Goal: Task Accomplishment & Management: Use online tool/utility

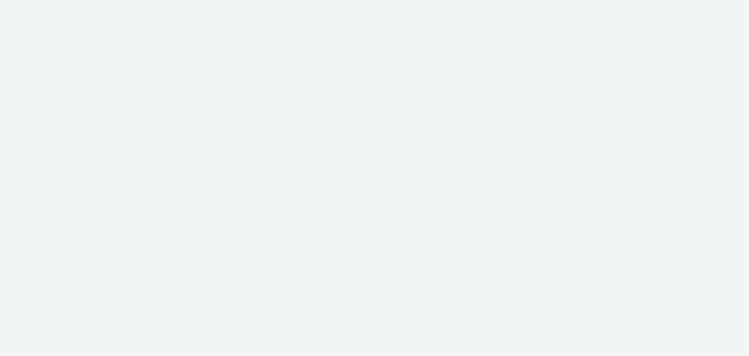
select select "b626f941-834b-427f-b453-0a2b95f57350"
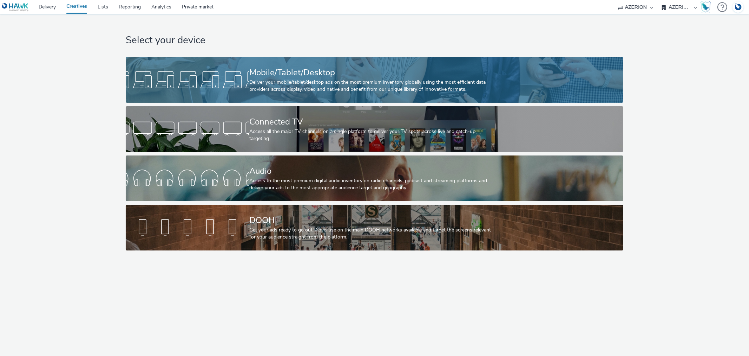
click at [275, 73] on div "Mobile/Tablet/Desktop" at bounding box center [373, 72] width 248 height 12
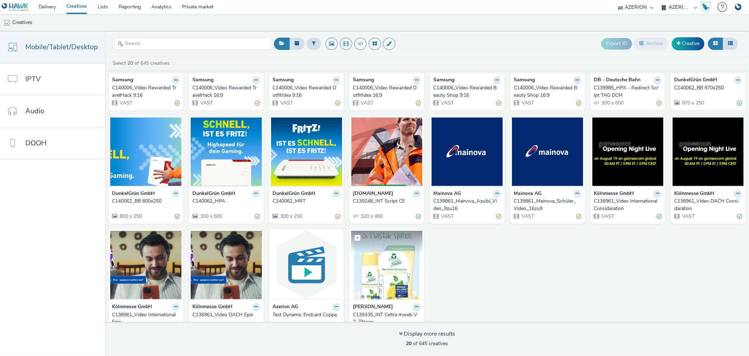
scroll to position [93, 0]
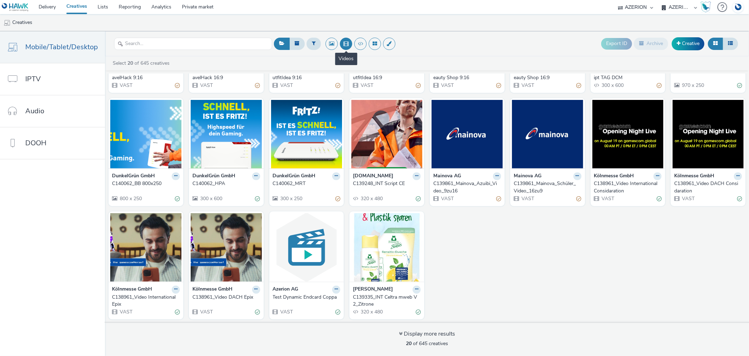
click at [345, 44] on button at bounding box center [346, 44] width 12 height 12
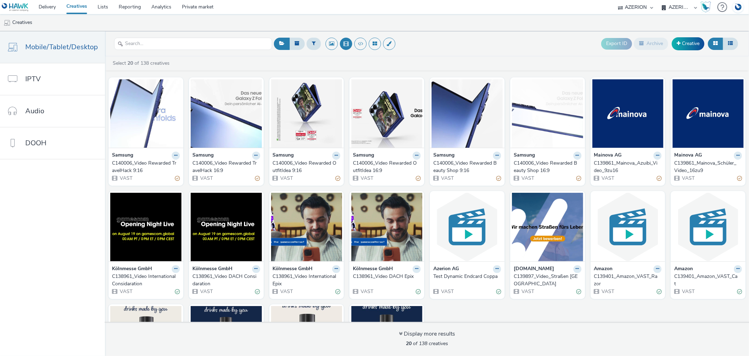
click at [528, 275] on div "C139897_Video_Straßen NRW" at bounding box center [546, 280] width 65 height 14
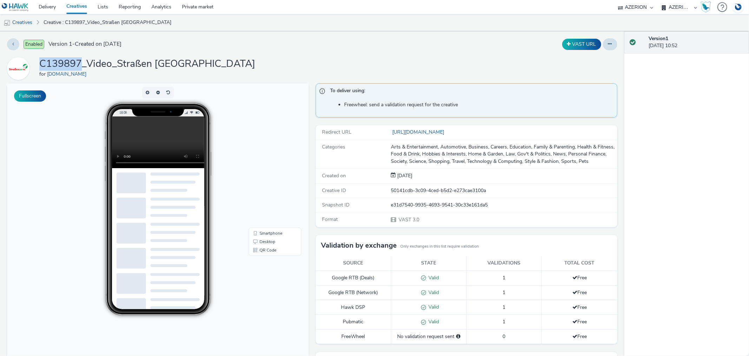
drag, startPoint x: 41, startPoint y: 60, endPoint x: 79, endPoint y: 58, distance: 38.0
click at [79, 58] on h1 "C139897_Video_Straßen NRW" at bounding box center [147, 63] width 216 height 13
click at [46, 7] on link "Delivery" at bounding box center [47, 7] width 28 height 14
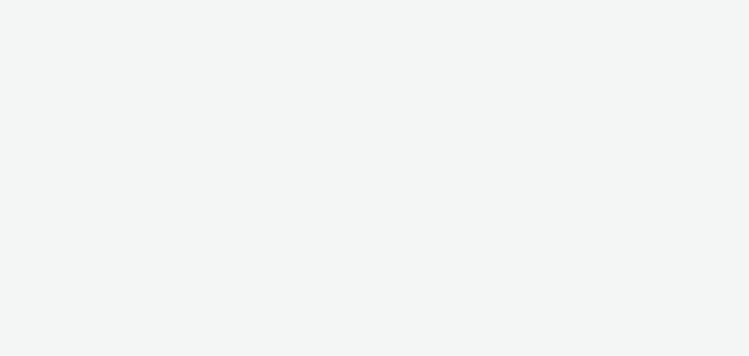
select select "b626f941-834b-427f-b453-0a2b95f57350"
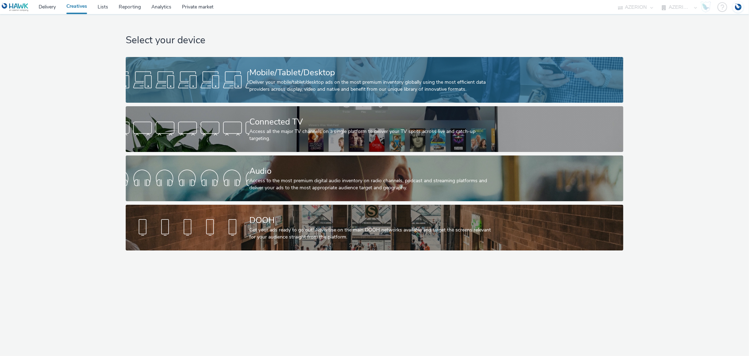
click at [400, 65] on div "Mobile/Tablet/Desktop Deliver your mobile/tablet/desktop ads on the most premiu…" at bounding box center [373, 80] width 248 height 46
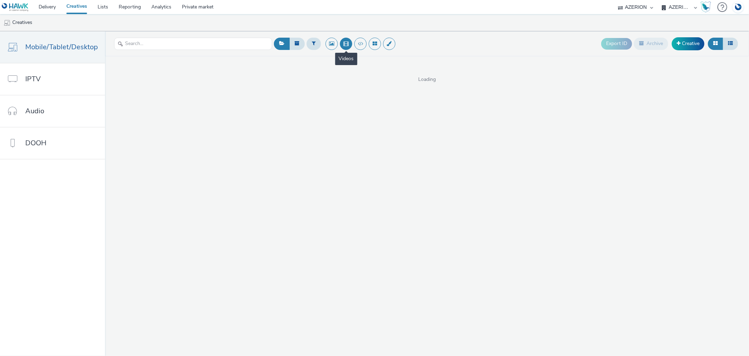
click at [346, 44] on button at bounding box center [346, 44] width 12 height 12
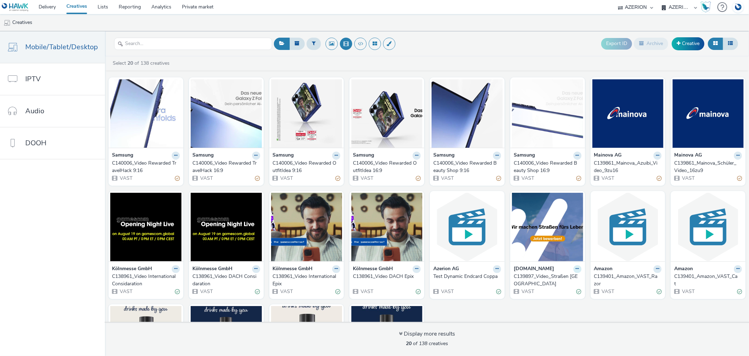
click at [177, 157] on icon at bounding box center [175, 155] width 3 height 4
click at [561, 292] on link "Duplicate" at bounding box center [555, 295] width 53 height 14
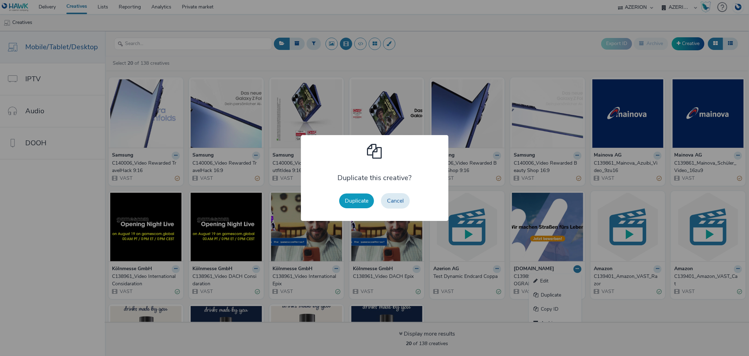
click at [358, 199] on button "Duplicate" at bounding box center [356, 200] width 35 height 15
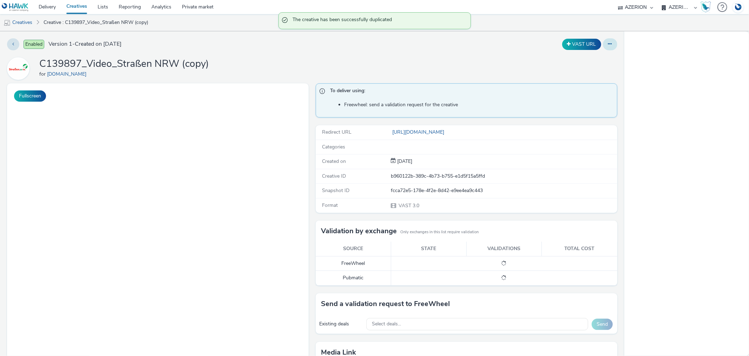
click at [605, 49] on button at bounding box center [610, 44] width 14 height 12
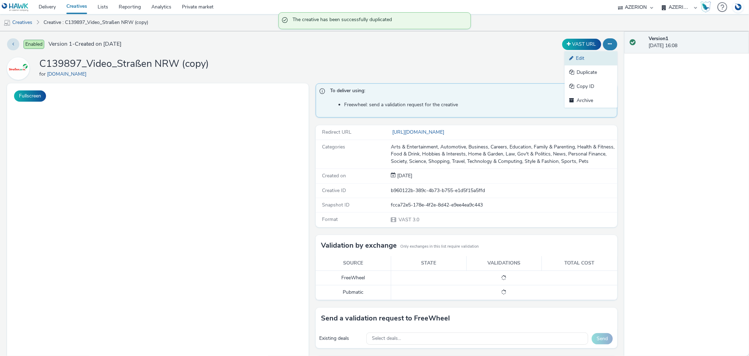
click at [595, 57] on link "Edit" at bounding box center [591, 58] width 53 height 14
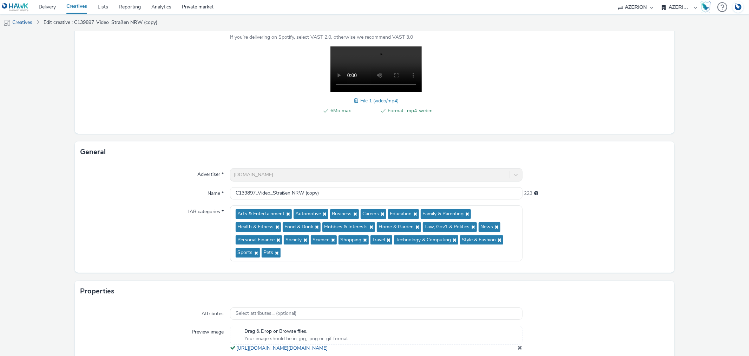
scroll to position [156, 0]
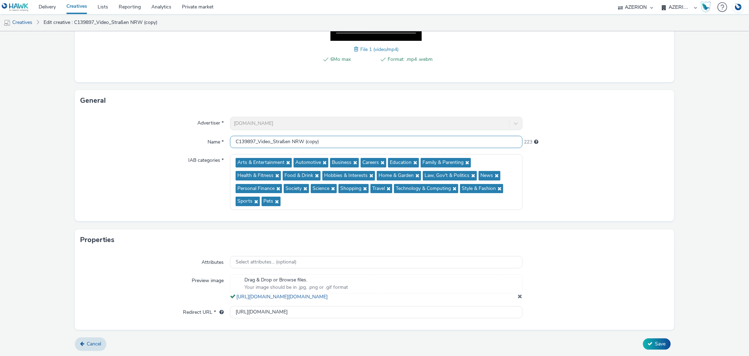
drag, startPoint x: 305, startPoint y: 133, endPoint x: 367, endPoint y: 135, distance: 62.6
click at [367, 136] on input "C139897_Video_Straßen NRW (copy)" at bounding box center [376, 142] width 292 height 12
type input "C139897_Video_Straßen [GEOGRAPHIC_DATA] - September"
click at [335, 313] on input "https://www.strassen.nrw.de/de/ausbildung-und-duales-studium-kia.html?mtm_campa…" at bounding box center [376, 312] width 292 height 12
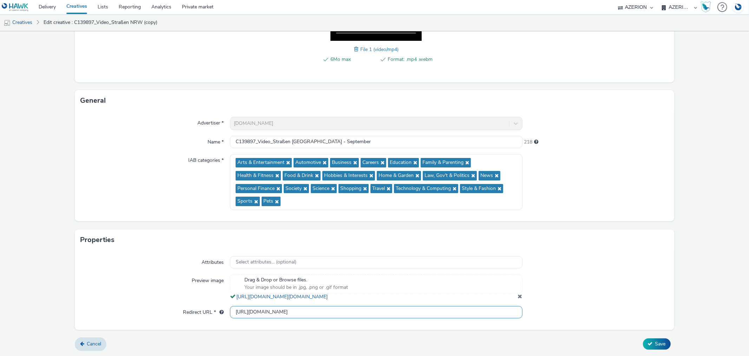
click at [335, 313] on input "https://www.strassen.nrw.de/de/ausbildung-und-duales-studium-kia.html?mtm_campa…" at bounding box center [376, 312] width 292 height 12
paste input "https://www.strassen.nrw.de/de/ausbildung-und-duales-studium-kia.html?mtm_campa…"
type input "https://www.strassen.nrw.de/de/ausbildung-und-duales-studium-kia.html?mtm_campa…"
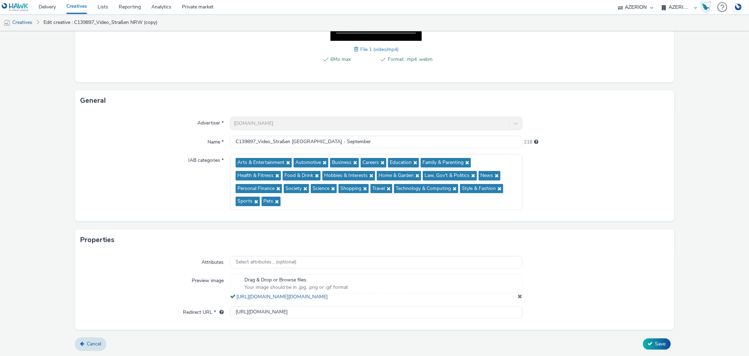
click at [599, 292] on div at bounding box center [596, 287] width 146 height 26
click at [657, 342] on span "Save" at bounding box center [661, 343] width 11 height 7
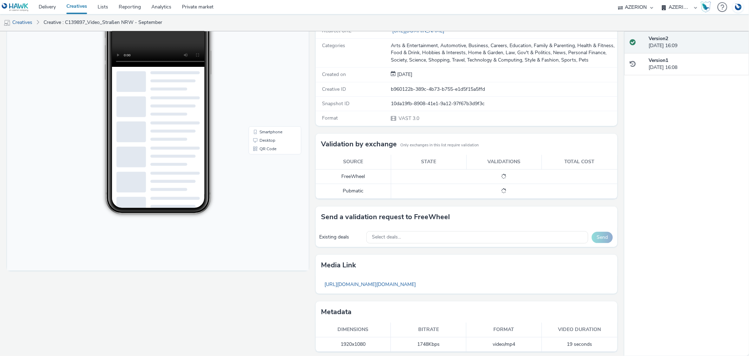
scroll to position [104, 0]
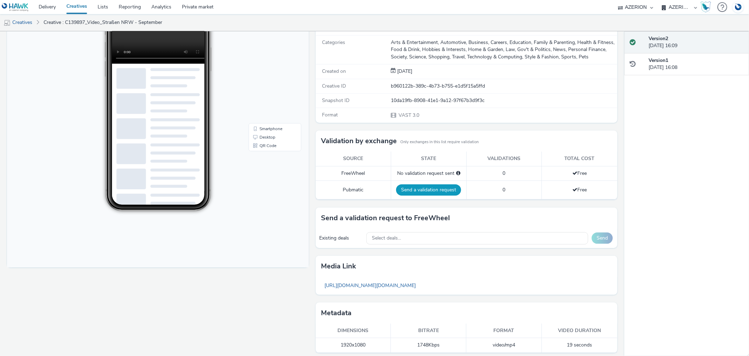
click at [432, 187] on button "Send a validation request" at bounding box center [428, 189] width 65 height 11
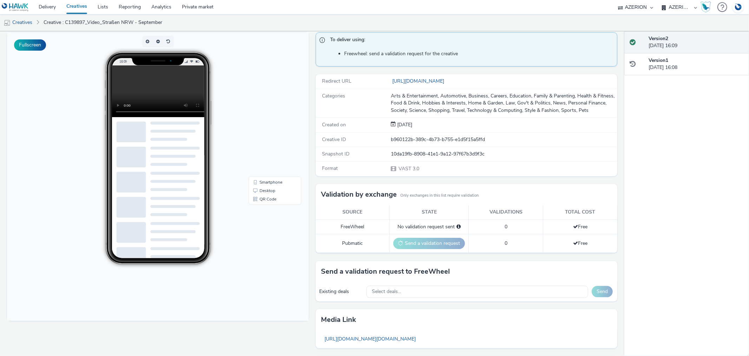
scroll to position [0, 0]
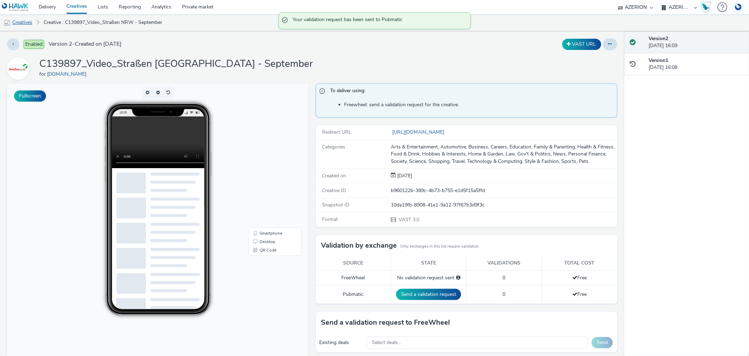
click at [16, 19] on link "Creatives" at bounding box center [18, 22] width 36 height 17
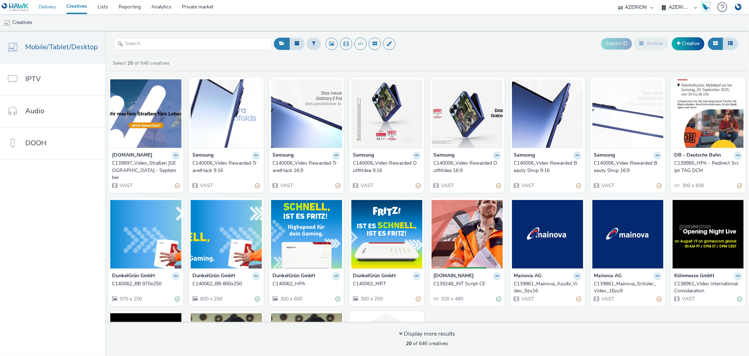
click at [46, 6] on link "Delivery" at bounding box center [47, 7] width 28 height 14
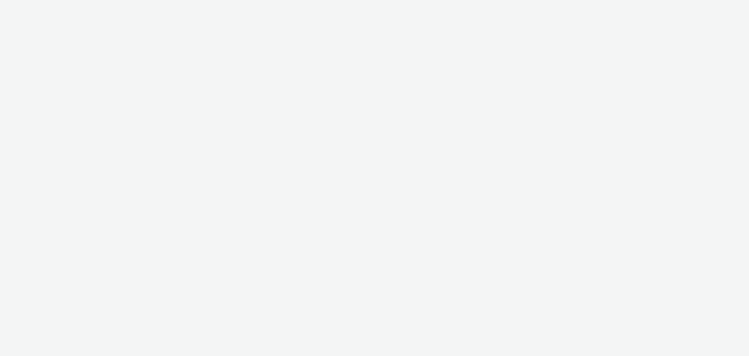
select select "b626f941-834b-427f-b453-0a2b95f57350"
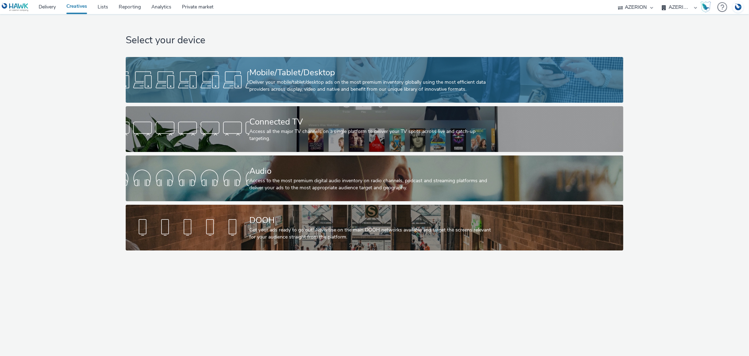
click at [239, 63] on link "Mobile/Tablet/Desktop Deliver your mobile/tablet/desktop ads on the most premiu…" at bounding box center [375, 80] width 498 height 46
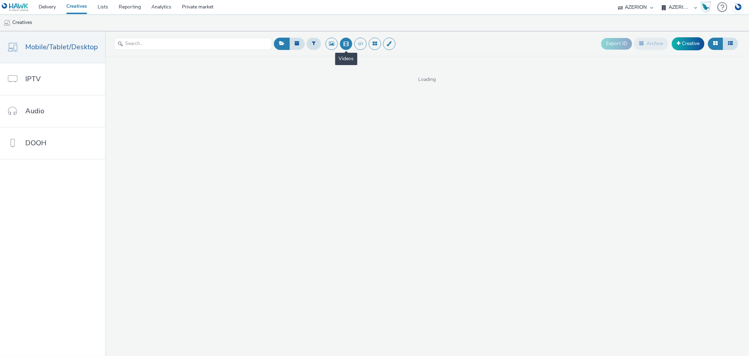
click at [348, 45] on button at bounding box center [346, 44] width 12 height 12
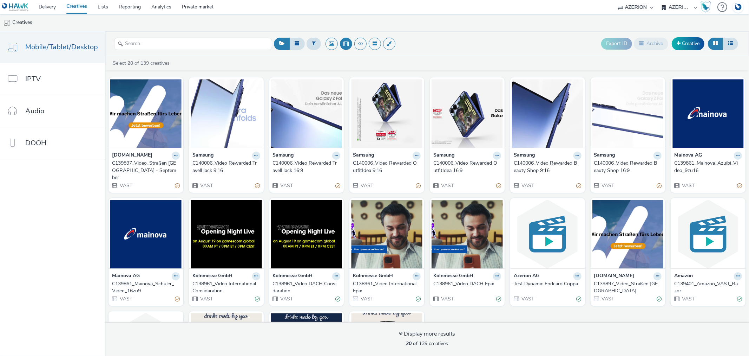
click at [126, 163] on div "C139897_Video_Straßen NRW - September" at bounding box center [144, 169] width 65 height 21
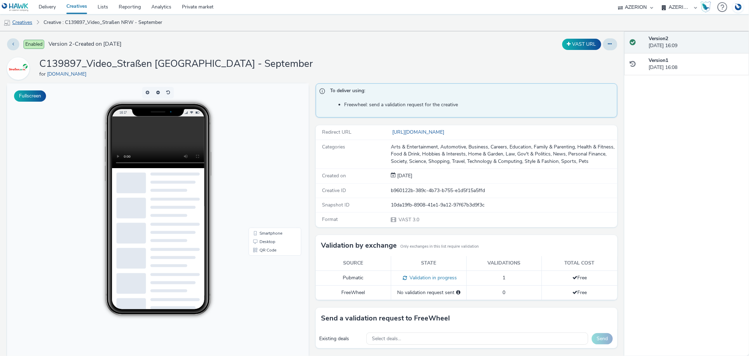
click at [15, 22] on link "Creatives" at bounding box center [18, 22] width 36 height 17
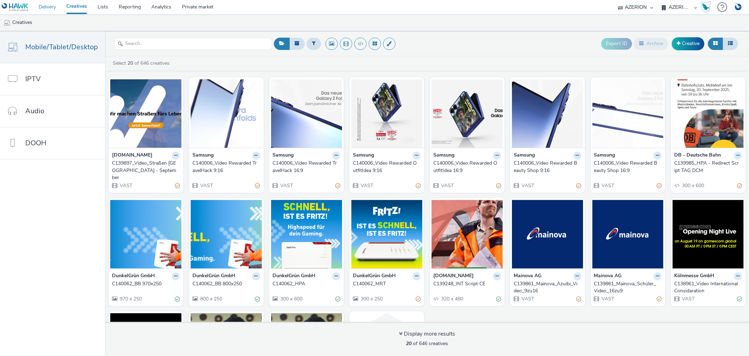
click at [46, 5] on link "Delivery" at bounding box center [47, 7] width 28 height 14
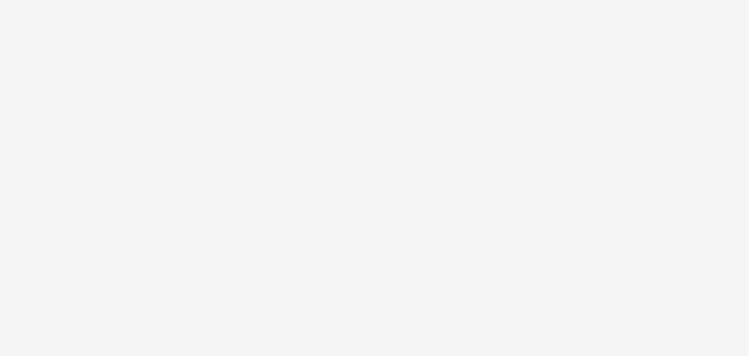
select select "b626f941-834b-427f-b453-0a2b95f57350"
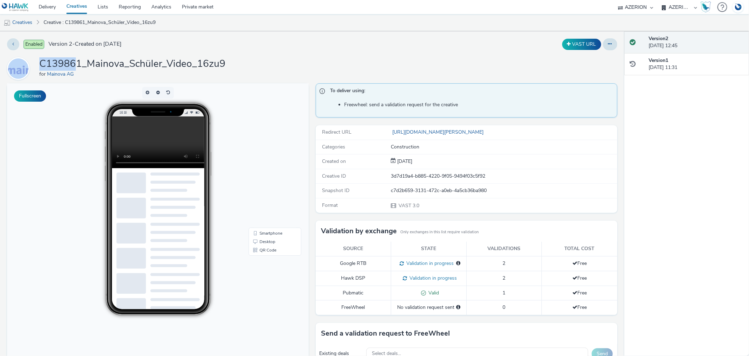
drag, startPoint x: 77, startPoint y: 62, endPoint x: 21, endPoint y: 65, distance: 55.2
click at [21, 65] on div "C139861_Mainova_Schüler_Video_16zu9 for Mainova AG" at bounding box center [312, 68] width 611 height 22
click at [45, 65] on h1 "C139861_Mainova_Schüler_Video_16zu9" at bounding box center [132, 63] width 186 height 13
click at [47, 7] on link "Delivery" at bounding box center [47, 7] width 28 height 14
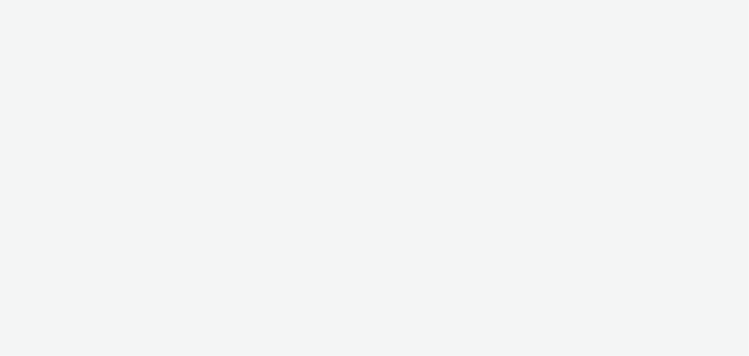
select select "b626f941-834b-427f-b453-0a2b95f57350"
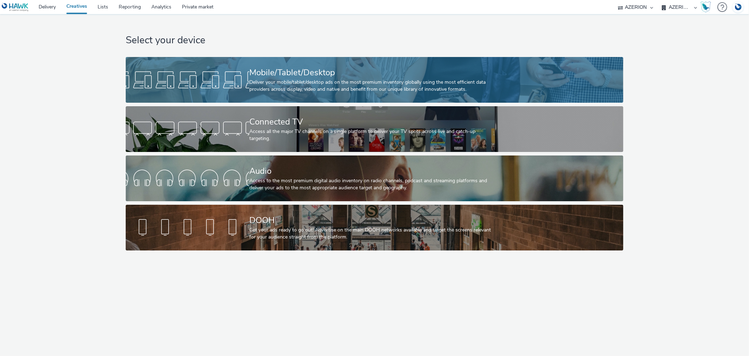
click at [233, 81] on div at bounding box center [188, 80] width 124 height 22
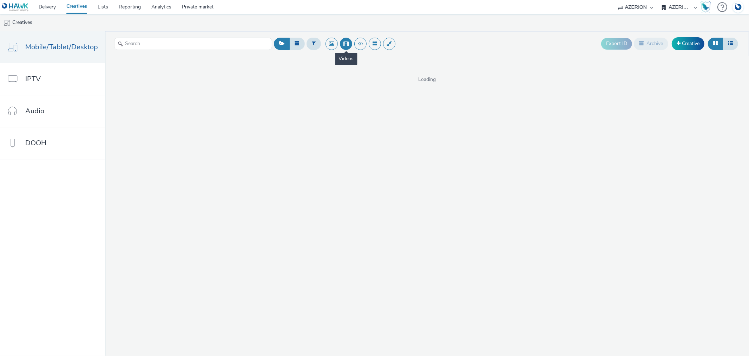
click at [346, 48] on button at bounding box center [346, 44] width 12 height 12
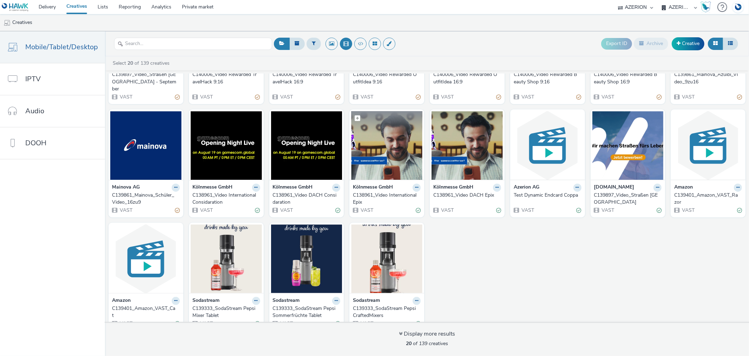
scroll to position [93, 0]
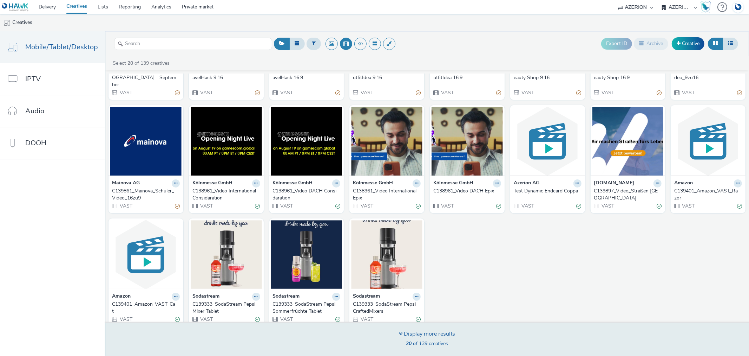
click at [428, 335] on div "Display more results" at bounding box center [427, 334] width 56 height 8
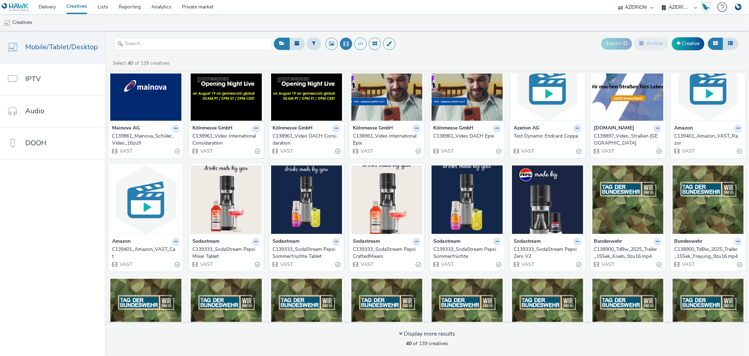
scroll to position [249, 0]
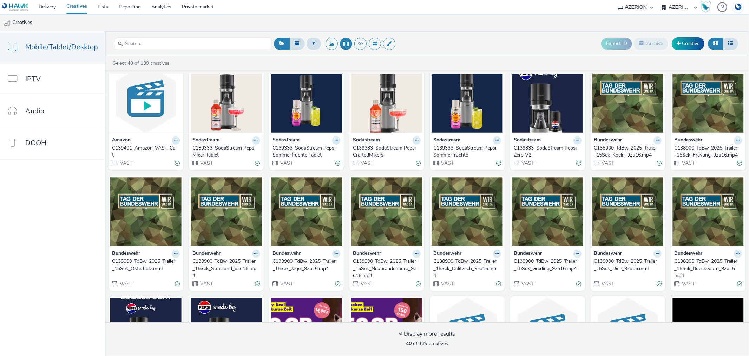
click at [615, 144] on div "C138900_TdBw_2025_Trailer_15Sek_Koeln_9zu16.mp4" at bounding box center [626, 151] width 65 height 14
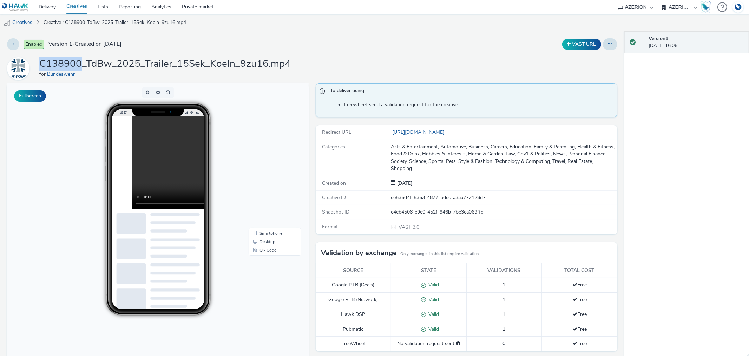
drag, startPoint x: 80, startPoint y: 60, endPoint x: 37, endPoint y: 60, distance: 42.5
click at [37, 60] on div "C138900_TdBw_2025_Trailer_15Sek_Koeln_9zu16.mp4 for Bundeswehr" at bounding box center [312, 68] width 611 height 22
copy h1 "C138900"
click at [22, 23] on link "Creatives" at bounding box center [18, 22] width 36 height 17
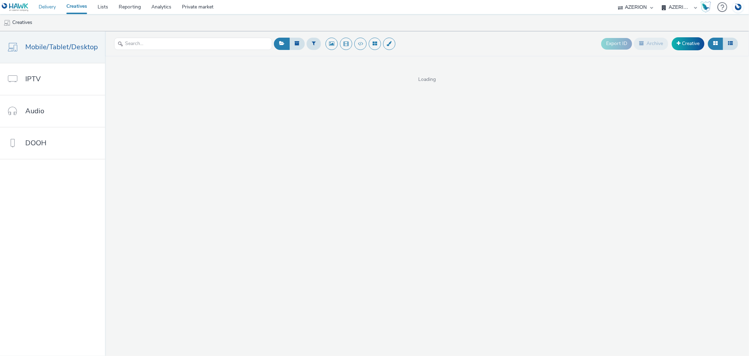
click at [45, 9] on link "Delivery" at bounding box center [47, 7] width 28 height 14
